Goal: Transaction & Acquisition: Download file/media

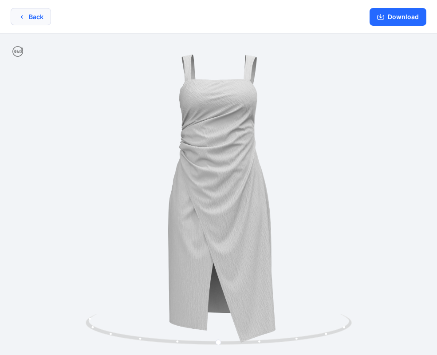
click at [46, 18] on button "Back" at bounding box center [31, 16] width 40 height 17
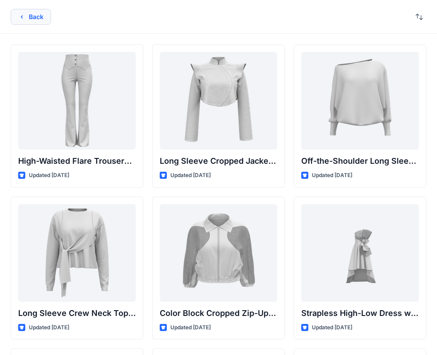
click at [40, 18] on button "Back" at bounding box center [31, 17] width 40 height 16
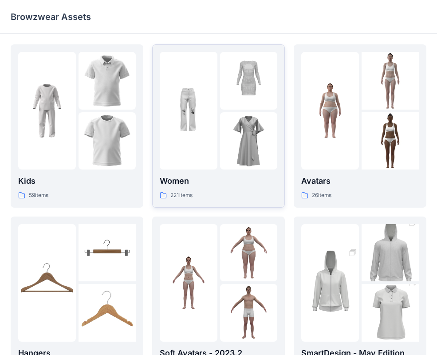
click at [222, 186] on p "Women" at bounding box center [219, 181] width 118 height 12
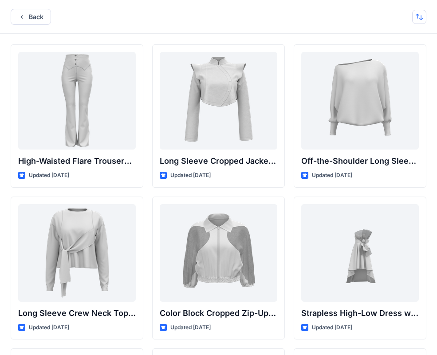
click at [422, 18] on button "button" at bounding box center [419, 17] width 14 height 14
click at [349, 12] on div "Back Last update A to Z" at bounding box center [218, 17] width 437 height 34
click at [33, 18] on button "Back" at bounding box center [31, 17] width 40 height 16
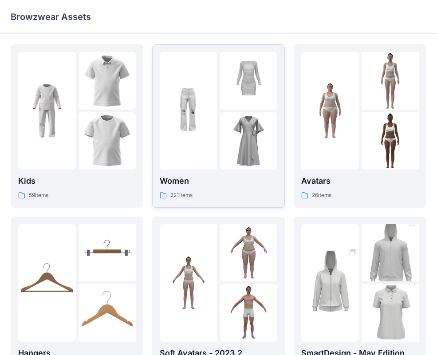
click at [212, 119] on img at bounding box center [189, 111] width 58 height 58
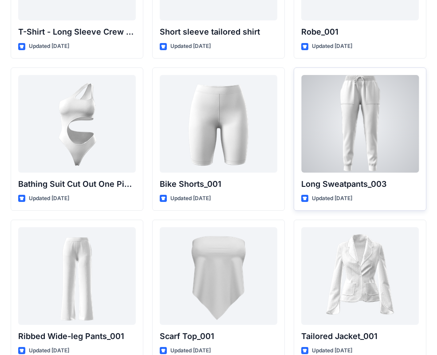
scroll to position [9755, 0]
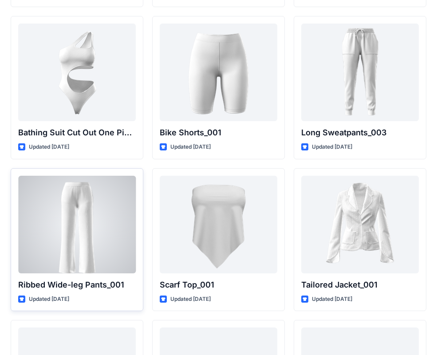
click at [115, 234] on div at bounding box center [77, 225] width 118 height 98
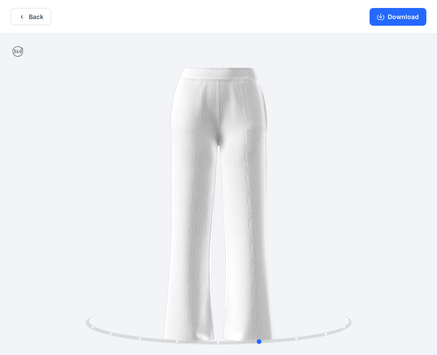
drag, startPoint x: 247, startPoint y: 278, endPoint x: 32, endPoint y: 279, distance: 214.7
click at [32, 279] on div at bounding box center [218, 195] width 437 height 323
click at [381, 18] on icon "button" at bounding box center [380, 16] width 7 height 7
click at [38, 22] on button "Back" at bounding box center [31, 16] width 40 height 17
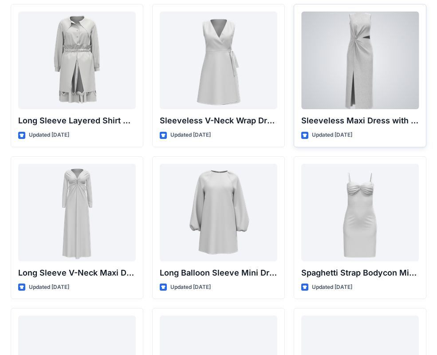
scroll to position [1264, 0]
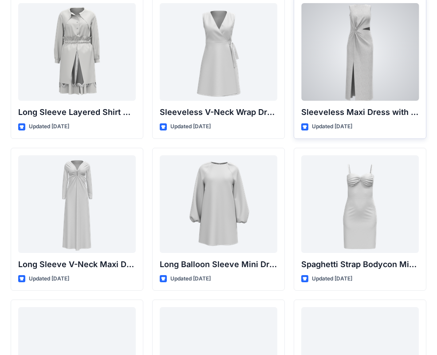
click at [372, 67] on div at bounding box center [360, 52] width 118 height 98
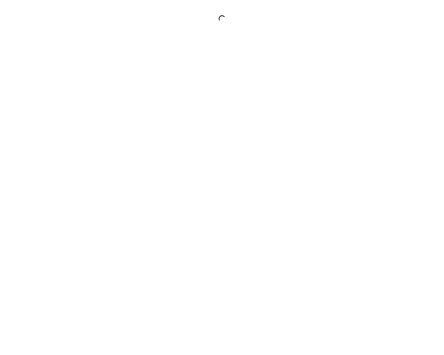
click at [372, 67] on div at bounding box center [222, 177] width 444 height 355
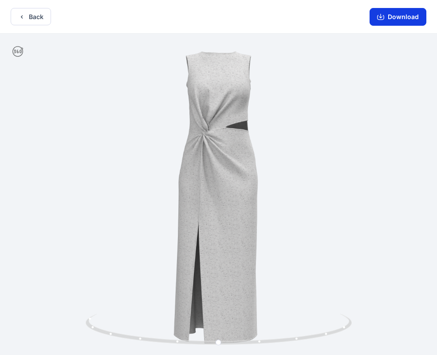
click at [402, 20] on button "Download" at bounding box center [398, 17] width 57 height 18
click at [404, 16] on button "Download" at bounding box center [398, 17] width 57 height 18
